Goal: Task Accomplishment & Management: Manage account settings

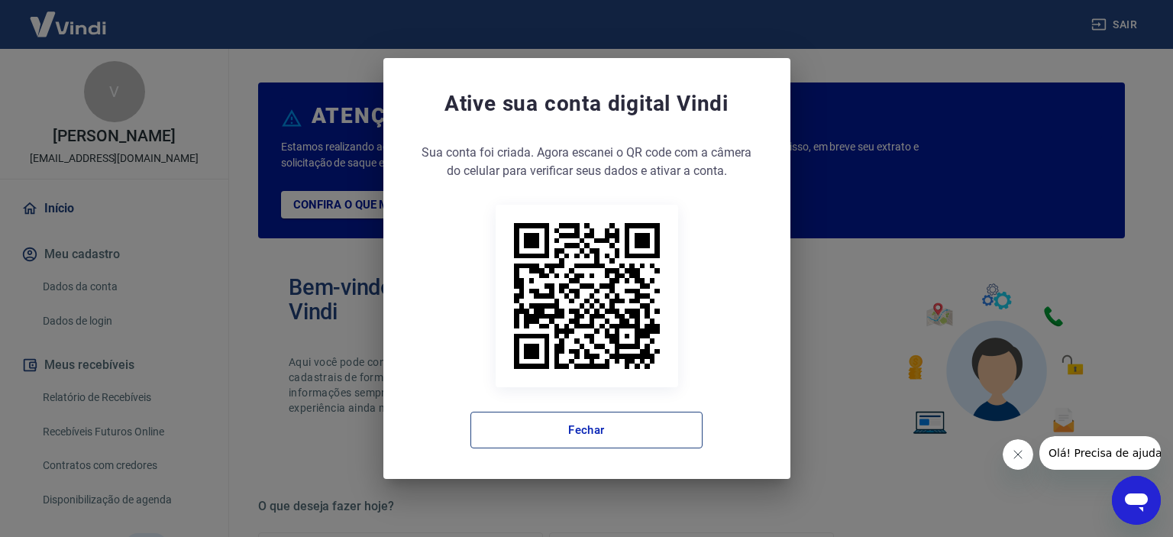
click at [634, 435] on button "Fechar" at bounding box center [587, 430] width 232 height 37
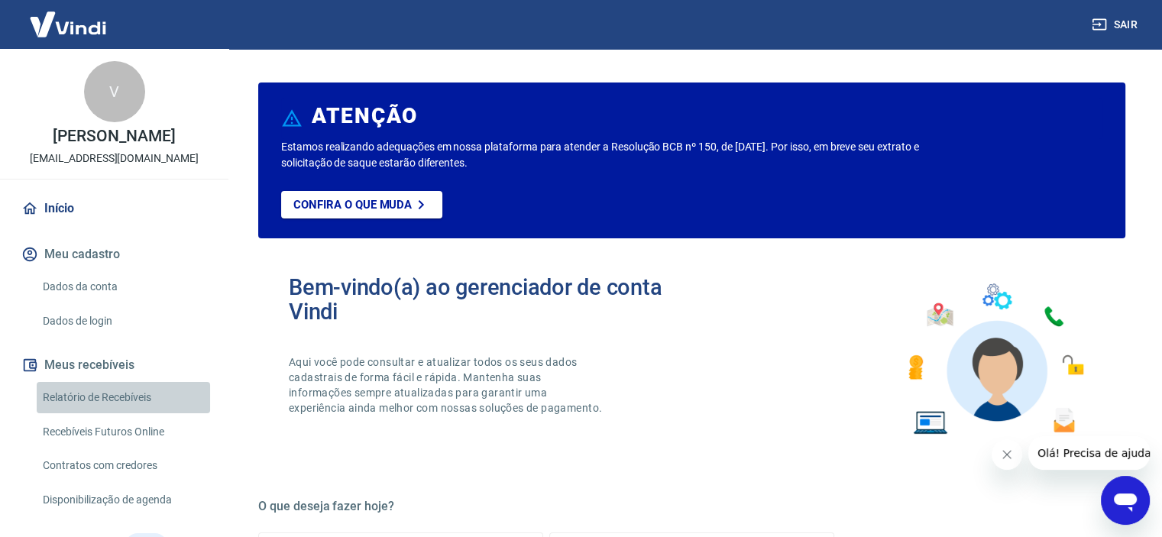
click at [138, 395] on link "Relatório de Recebíveis" at bounding box center [123, 397] width 173 height 31
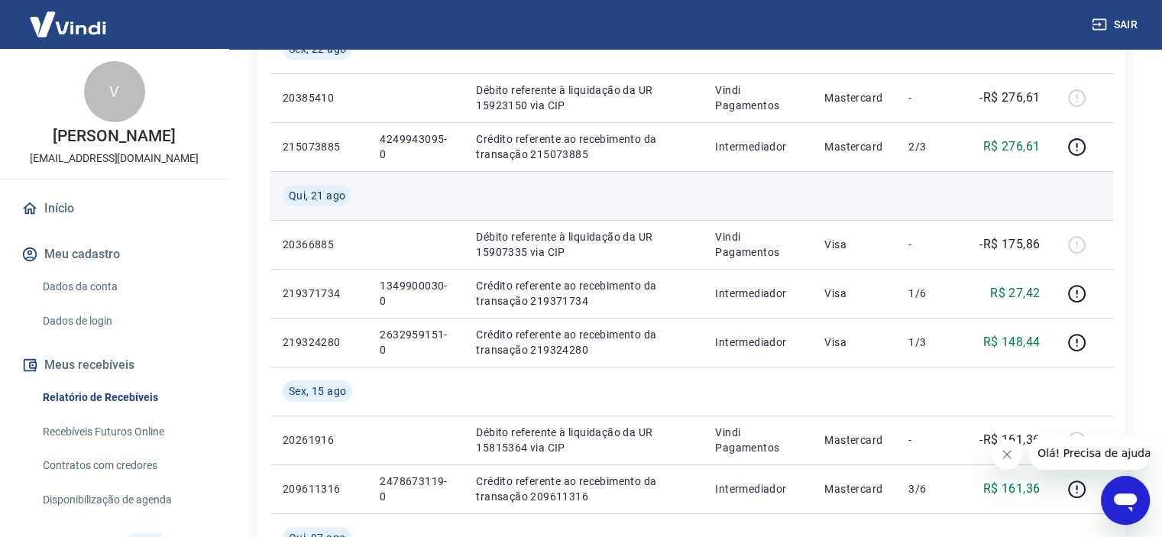
scroll to position [306, 0]
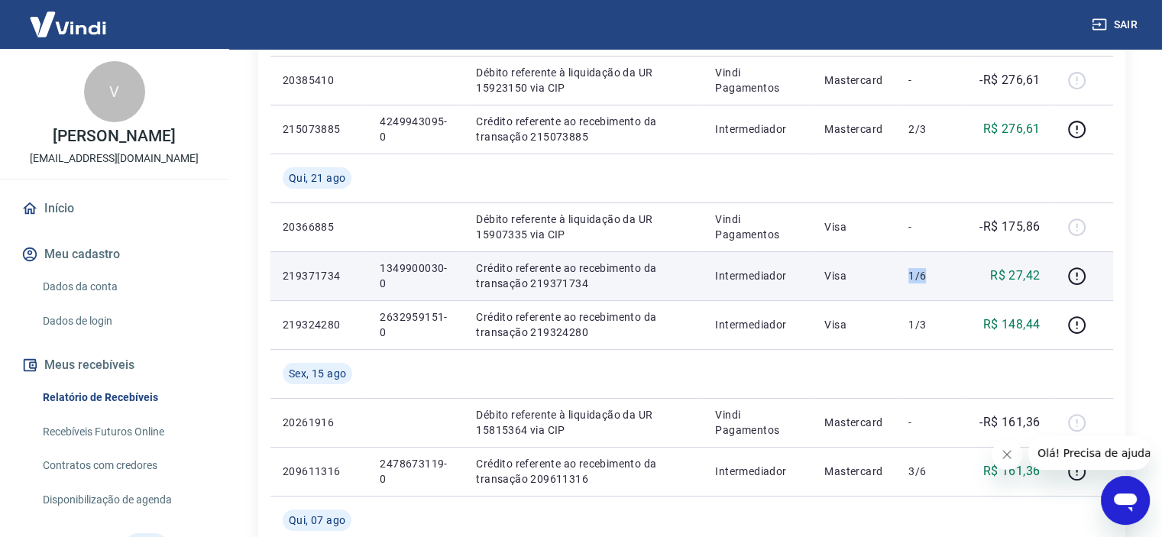
drag, startPoint x: 904, startPoint y: 277, endPoint x: 944, endPoint y: 273, distance: 39.9
click at [944, 273] on td "1/6" at bounding box center [931, 275] width 70 height 49
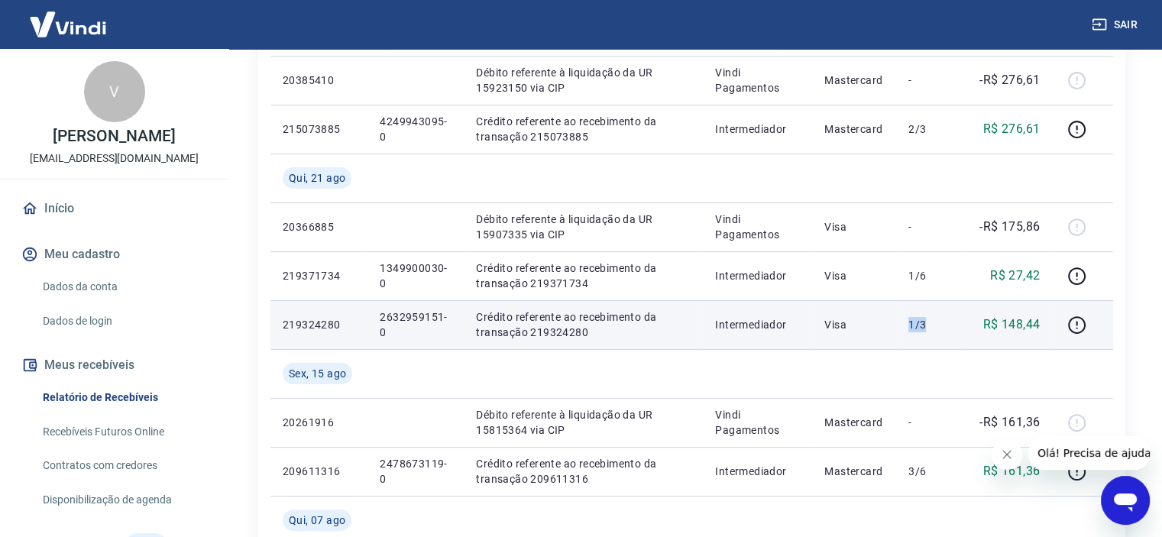
drag, startPoint x: 904, startPoint y: 323, endPoint x: 937, endPoint y: 324, distance: 33.6
click at [937, 324] on td "1/3" at bounding box center [931, 324] width 70 height 49
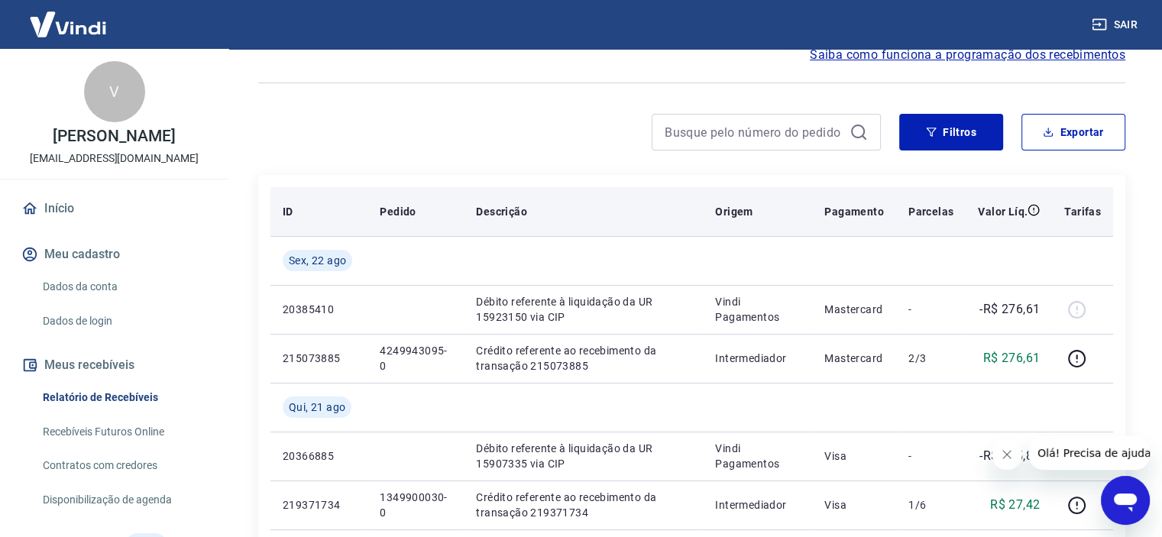
scroll to position [229, 0]
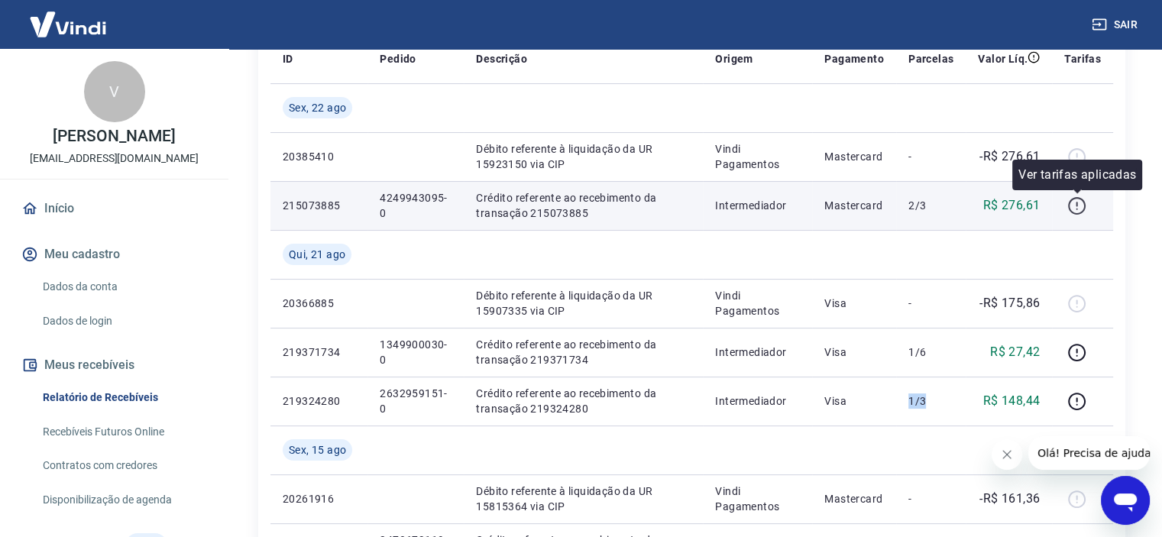
click at [1078, 210] on icon "button" at bounding box center [1076, 205] width 19 height 19
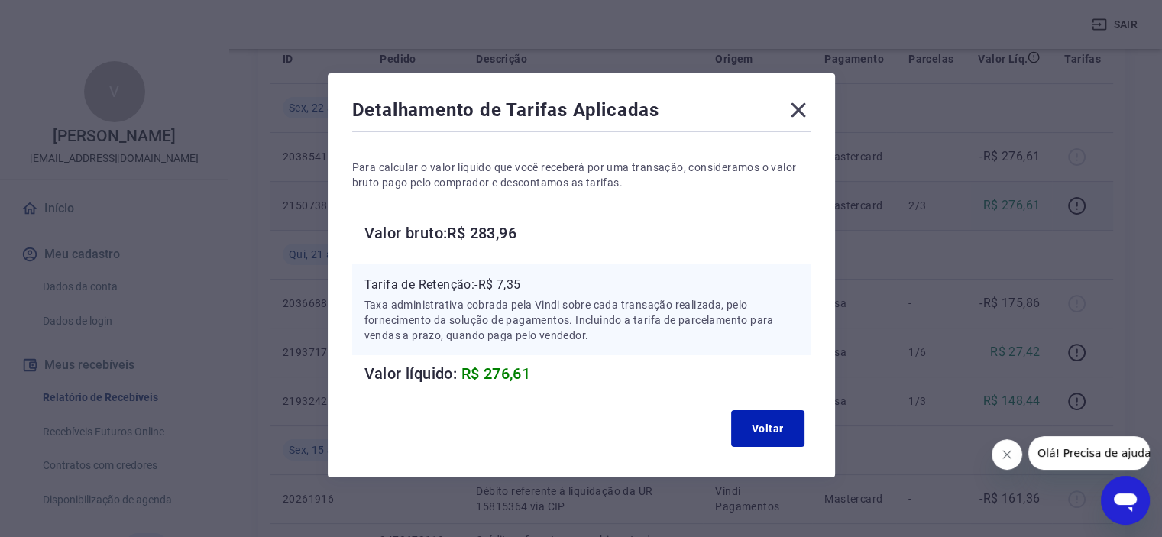
click at [798, 357] on div "Tarifa de Retenção: -R$ 7,35 Taxa administrativa cobrada pela Vindi sobre cada …" at bounding box center [581, 325] width 458 height 122
click at [798, 423] on button "Voltar" at bounding box center [767, 428] width 73 height 37
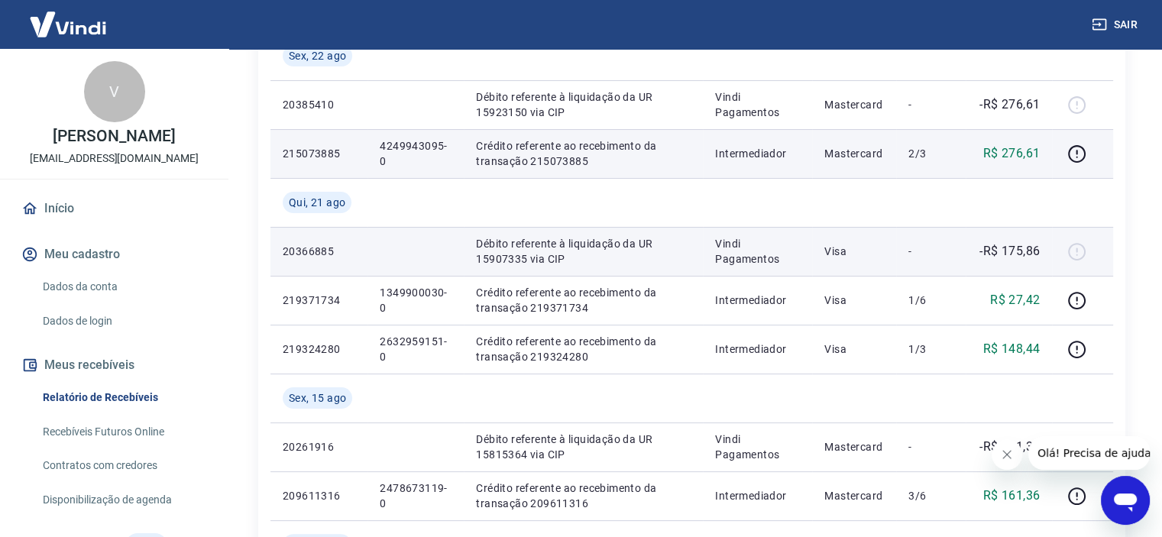
scroll to position [306, 0]
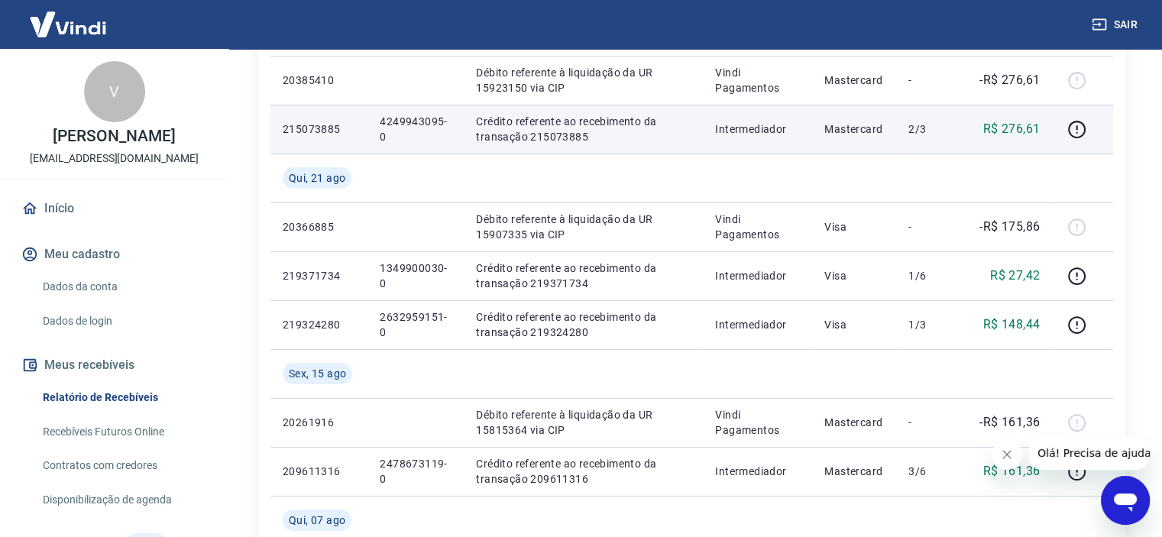
click at [1014, 453] on button "Fechar mensagem da empresa" at bounding box center [1007, 454] width 31 height 31
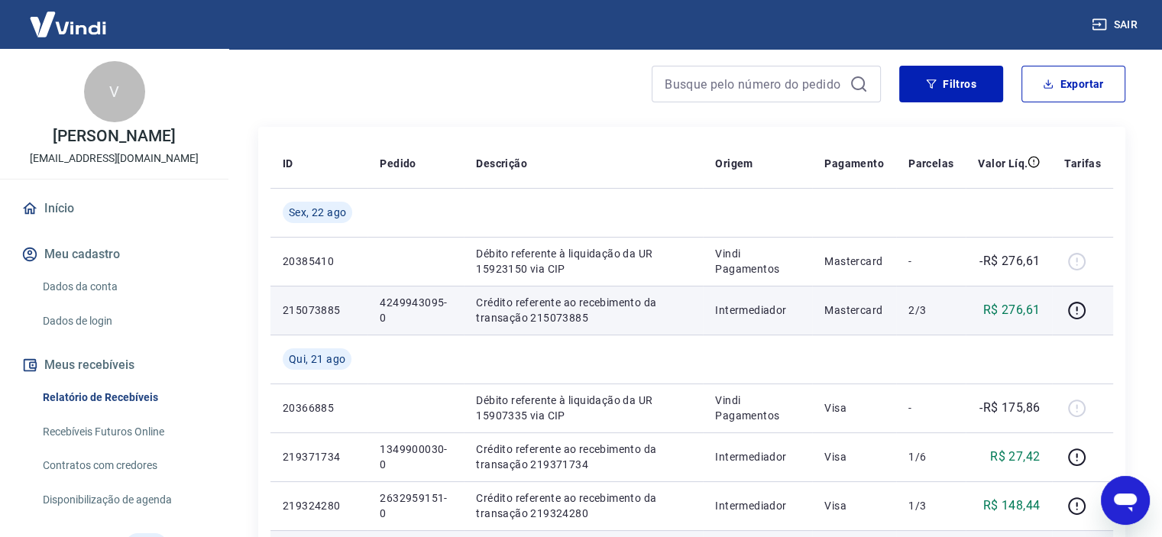
scroll to position [0, 0]
